Goal: Task Accomplishment & Management: Use online tool/utility

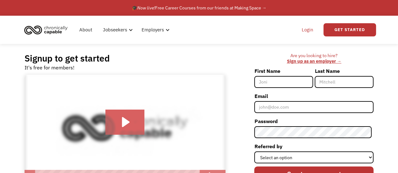
click at [307, 28] on link "Login" at bounding box center [307, 30] width 19 height 20
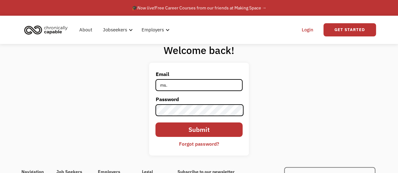
type input "[PERSON_NAME][EMAIL_ADDRESS][DOMAIN_NAME]"
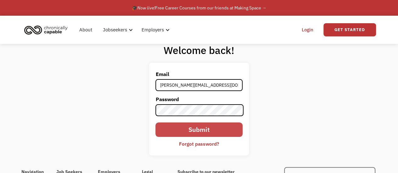
click at [206, 130] on input "Submit" at bounding box center [198, 130] width 87 height 14
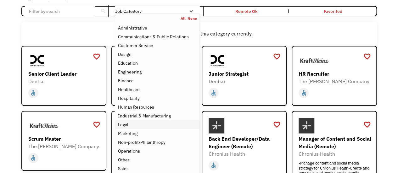
scroll to position [63, 0]
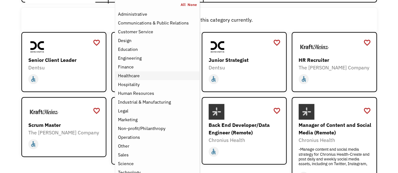
click at [128, 74] on div "Healthcare" at bounding box center [129, 76] width 22 height 8
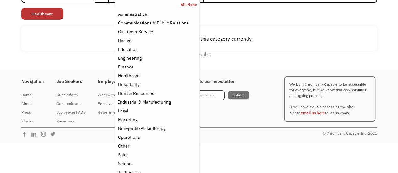
click at [268, 26] on div "Open job positions You have X liked items Search search Filter by category Admi…" at bounding box center [198, 17] width 355 height 84
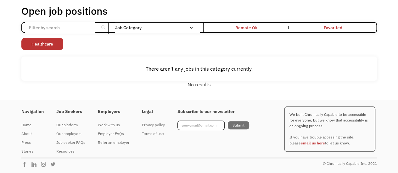
scroll to position [63, 0]
click at [225, 19] on div "Open job positions You have X liked items Search search Filter by category Admi…" at bounding box center [198, 47] width 355 height 84
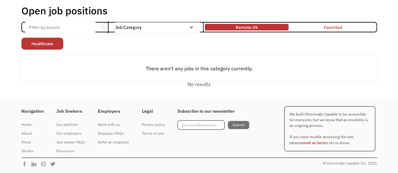
scroll to position [33, 0]
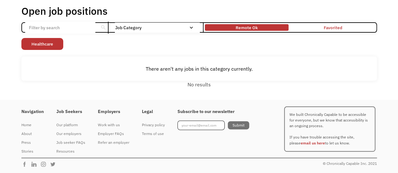
click at [250, 29] on div "Remote Ok" at bounding box center [246, 28] width 22 height 8
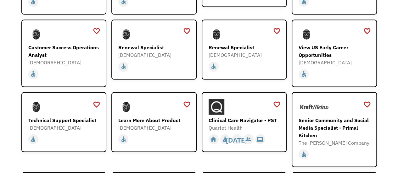
scroll to position [504, 0]
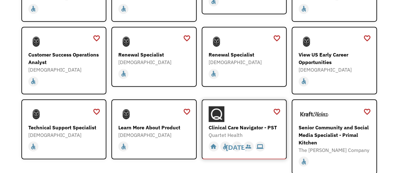
click at [226, 123] on div "Clinical Care Navigator - PST" at bounding box center [244, 127] width 73 height 8
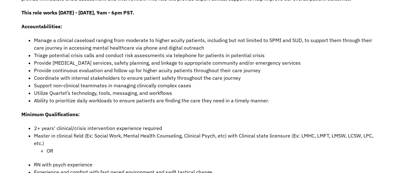
scroll to position [377, 0]
